Goal: Task Accomplishment & Management: Complete application form

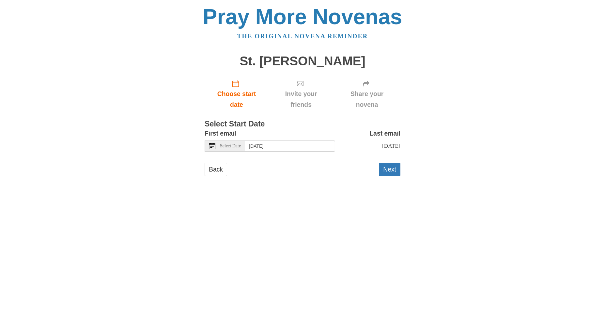
click at [235, 141] on div "Select Date" at bounding box center [225, 145] width 40 height 11
click at [390, 176] on button "Next" at bounding box center [390, 169] width 22 height 13
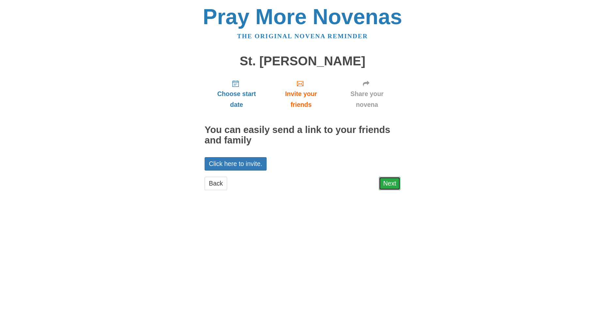
click at [392, 180] on link "Next" at bounding box center [390, 183] width 22 height 13
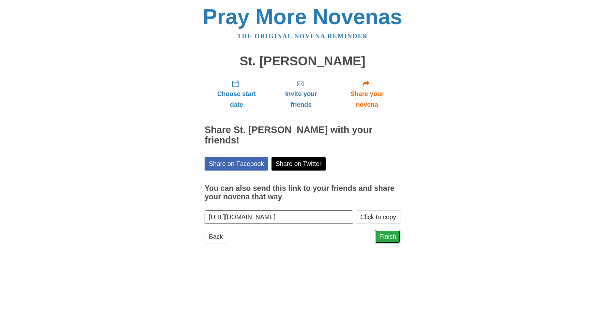
click at [383, 230] on link "Finish" at bounding box center [387, 236] width 25 height 13
